Goal: Find specific page/section: Find specific page/section

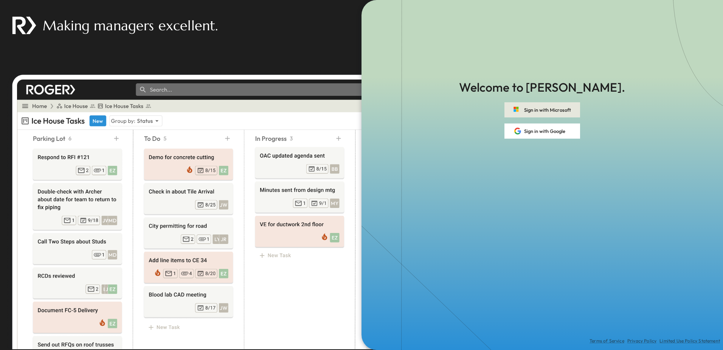
click at [541, 110] on button "Sign in with Microsoft" at bounding box center [543, 109] width 76 height 15
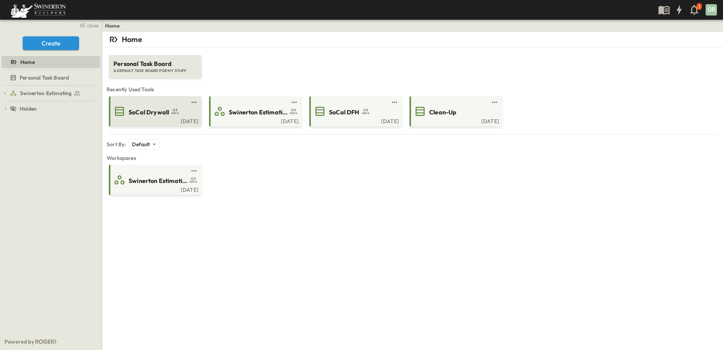
click at [156, 112] on span "SoCal Drywall" at bounding box center [149, 112] width 40 height 9
